Goal: Check status: Check status

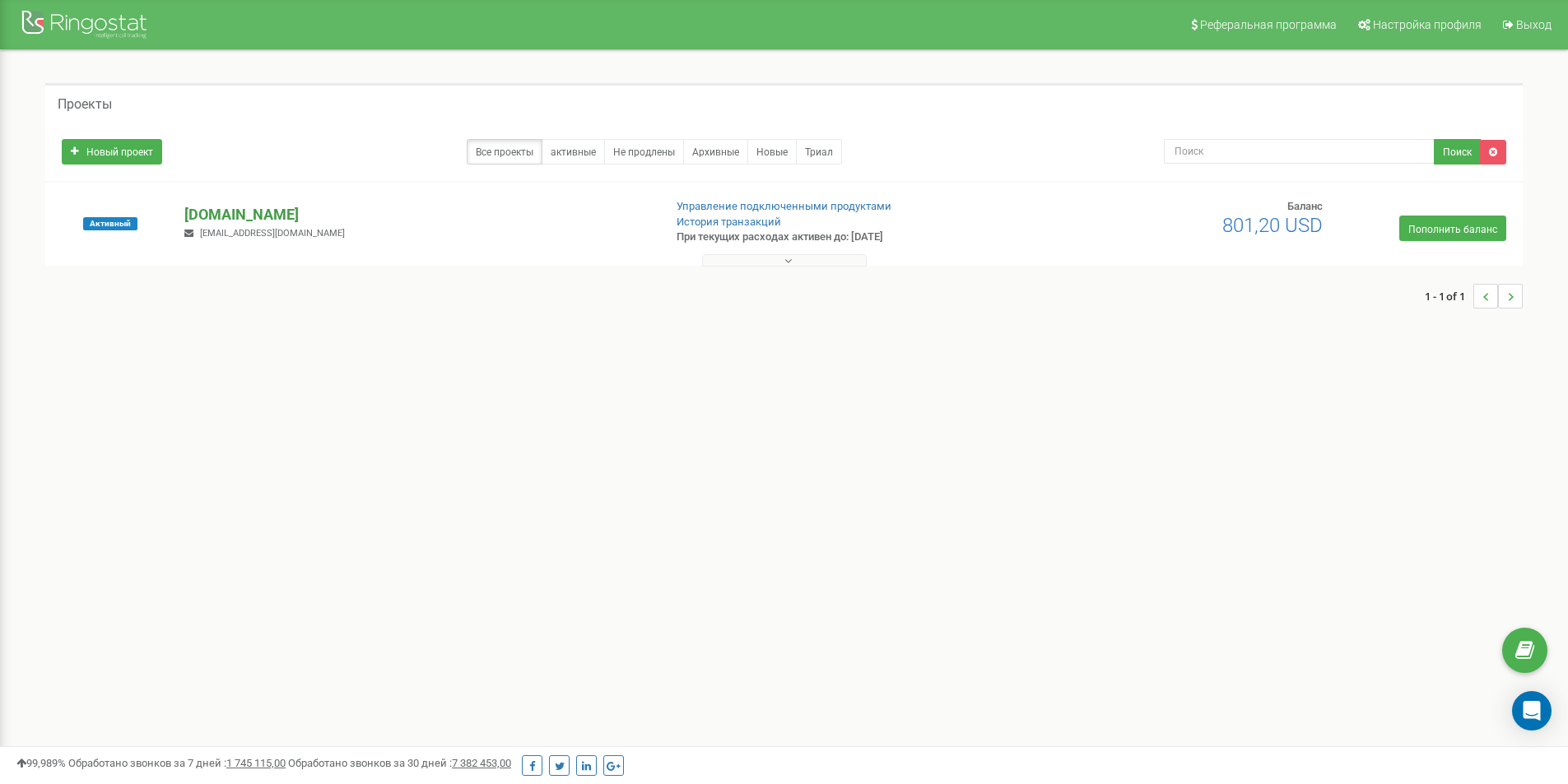
click at [204, 215] on font "[DOMAIN_NAME]" at bounding box center [241, 215] width 115 height 17
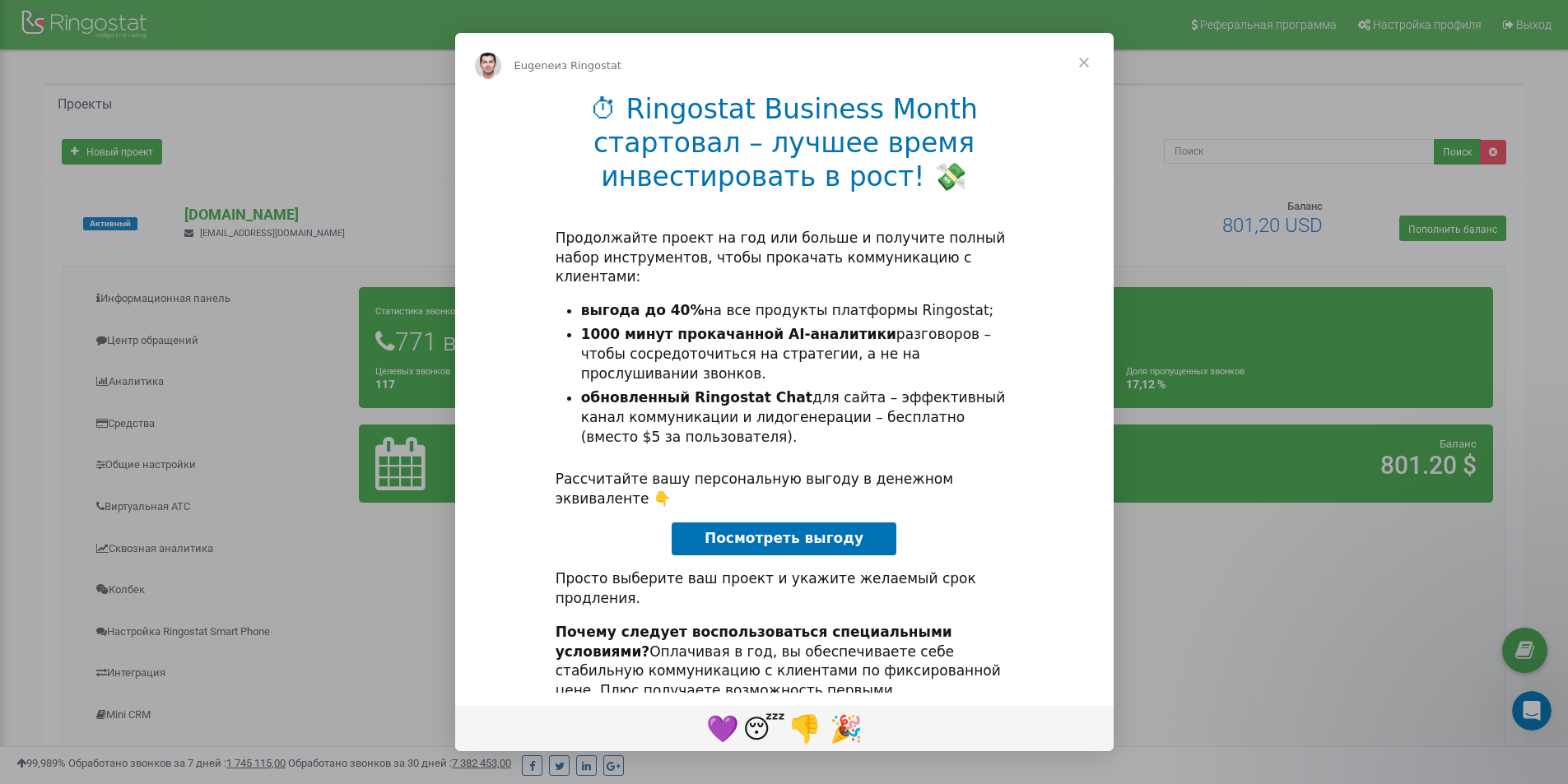
click at [1082, 66] on span "Закрыть" at bounding box center [1083, 62] width 60 height 60
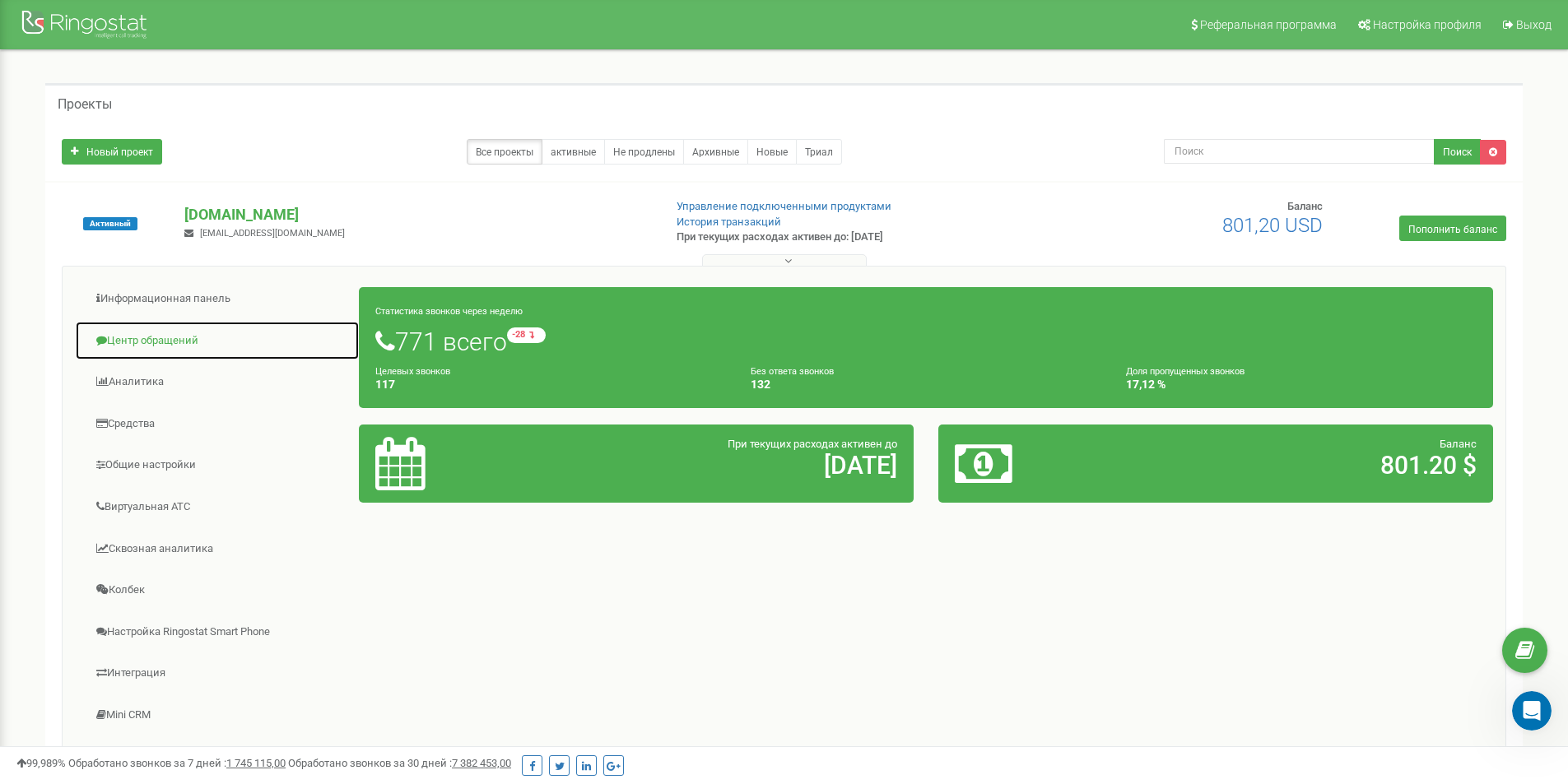
click at [124, 346] on link "Центр обращений" at bounding box center [217, 341] width 285 height 41
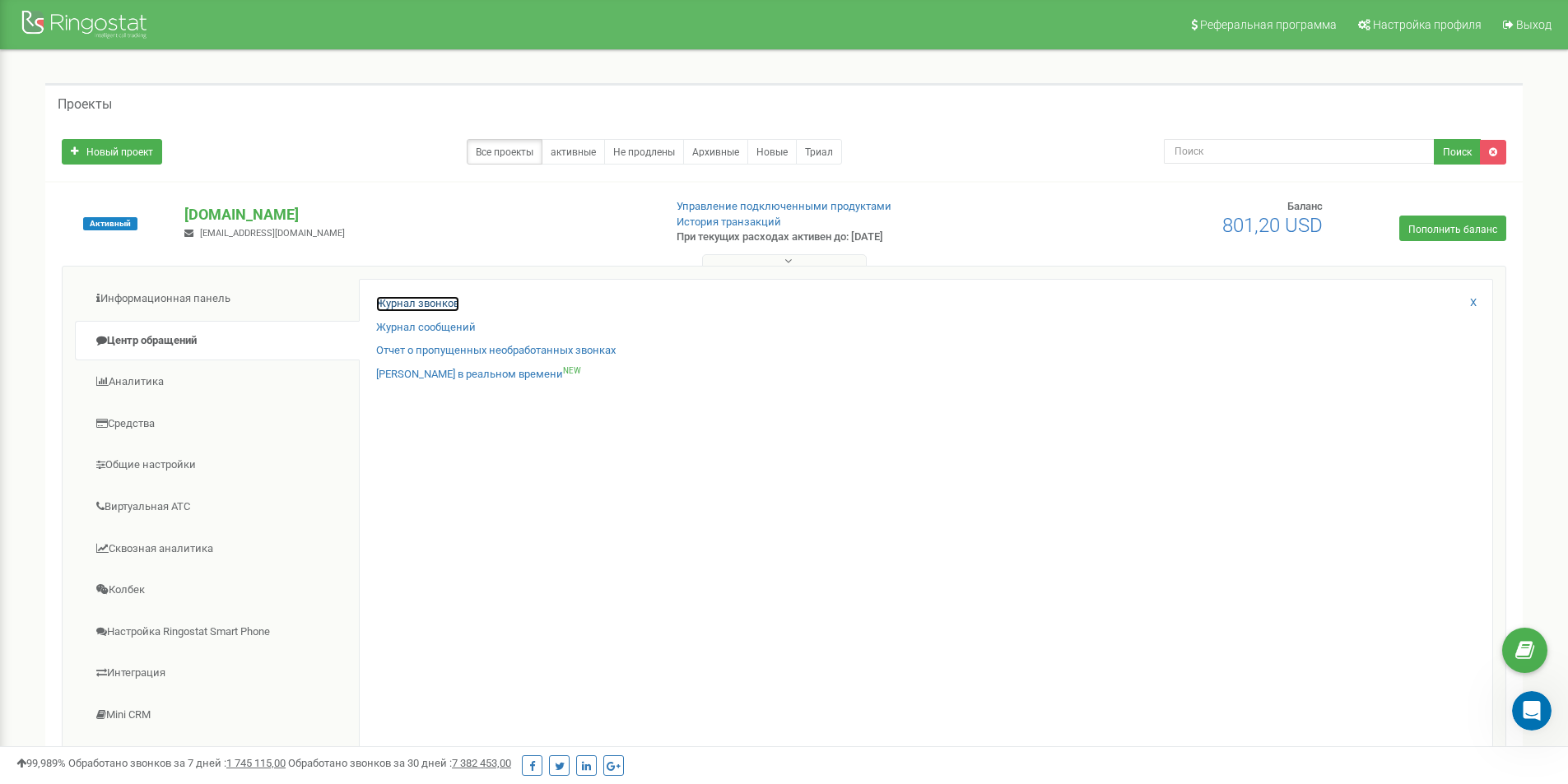
click at [408, 301] on font "Журнал звонков" at bounding box center [417, 303] width 83 height 12
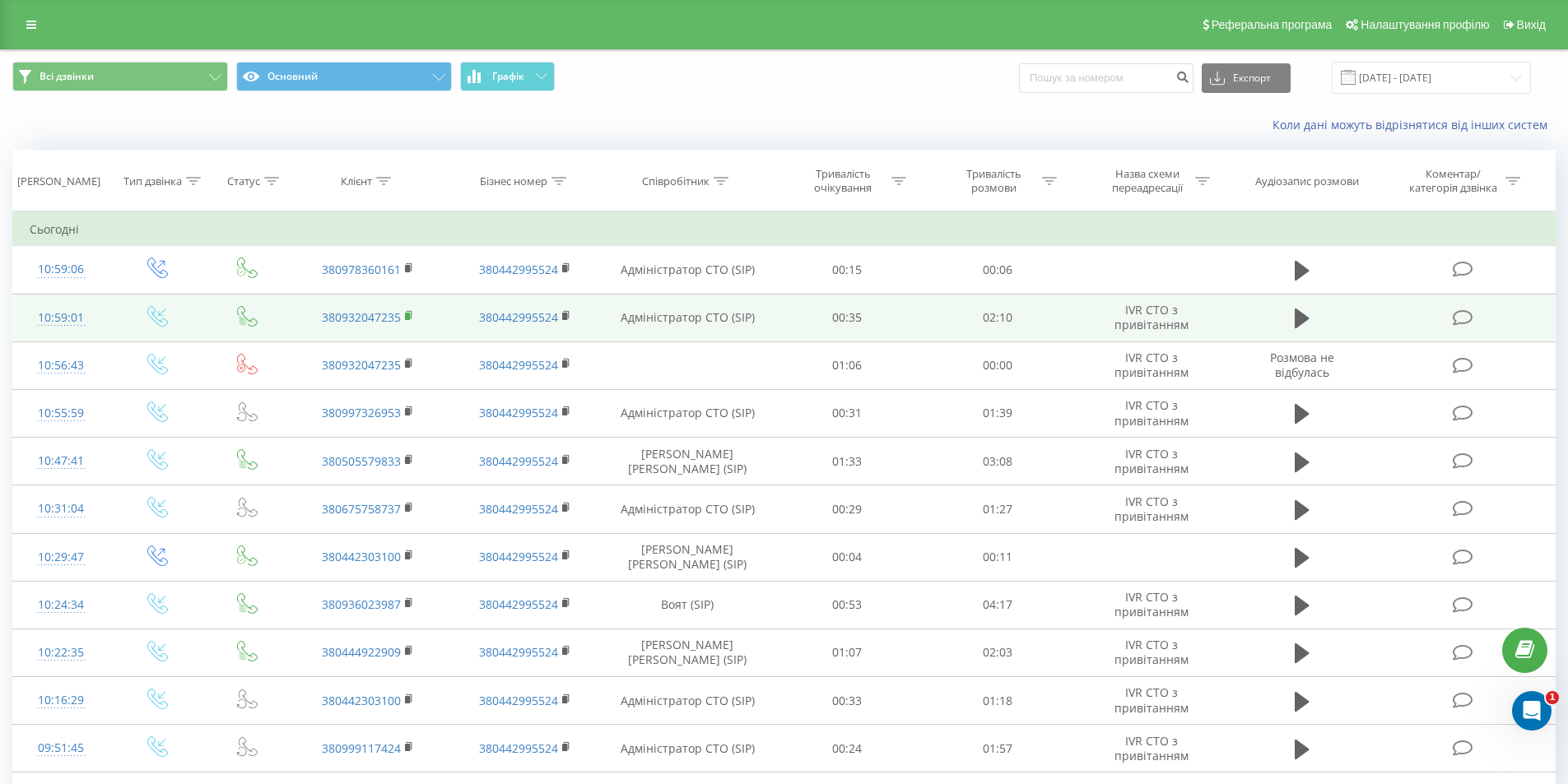
click at [409, 314] on rect at bounding box center [407, 317] width 5 height 8
